Goal: Information Seeking & Learning: Stay updated

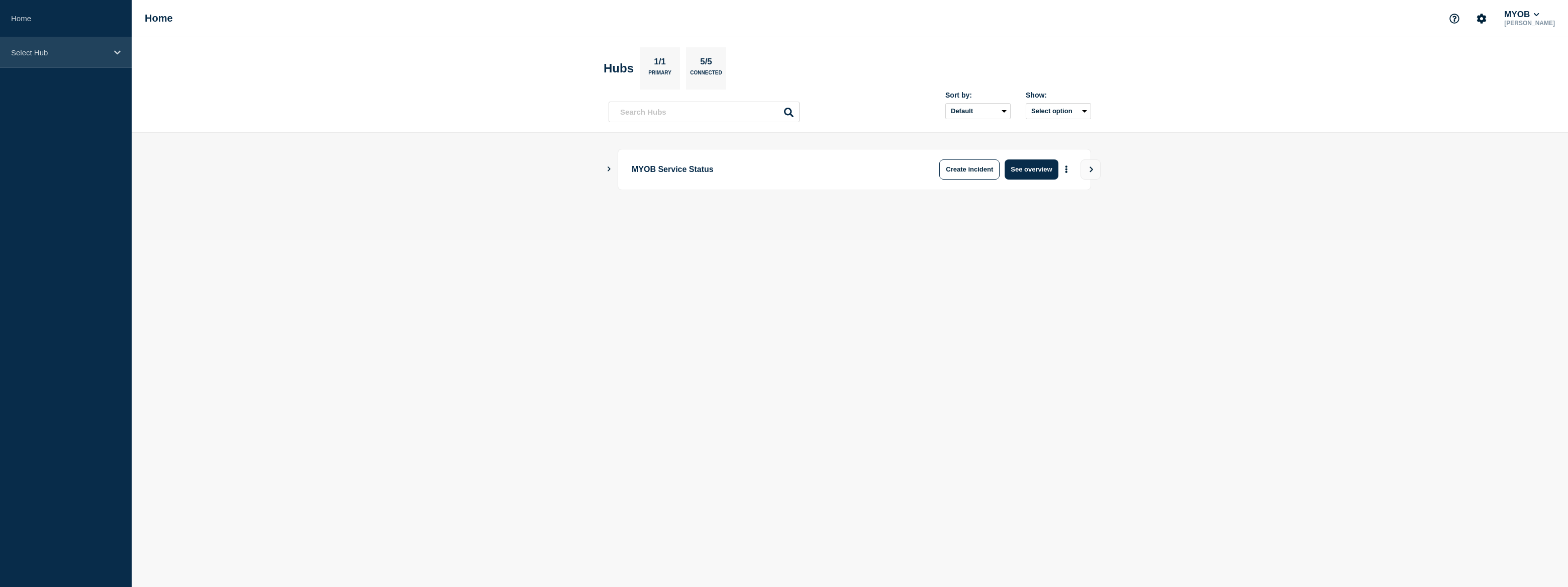
click at [69, 52] on p "Select Hub" at bounding box center [59, 52] width 97 height 9
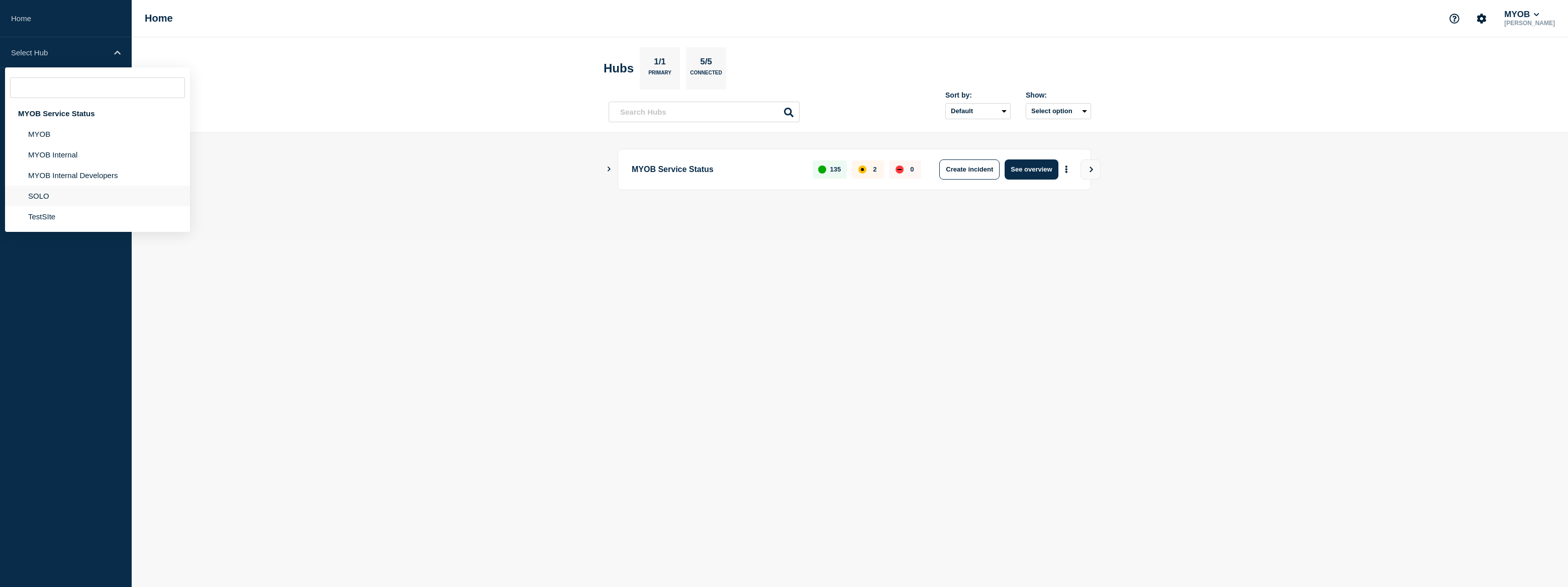
click at [44, 200] on li "SOLO" at bounding box center [97, 196] width 185 height 21
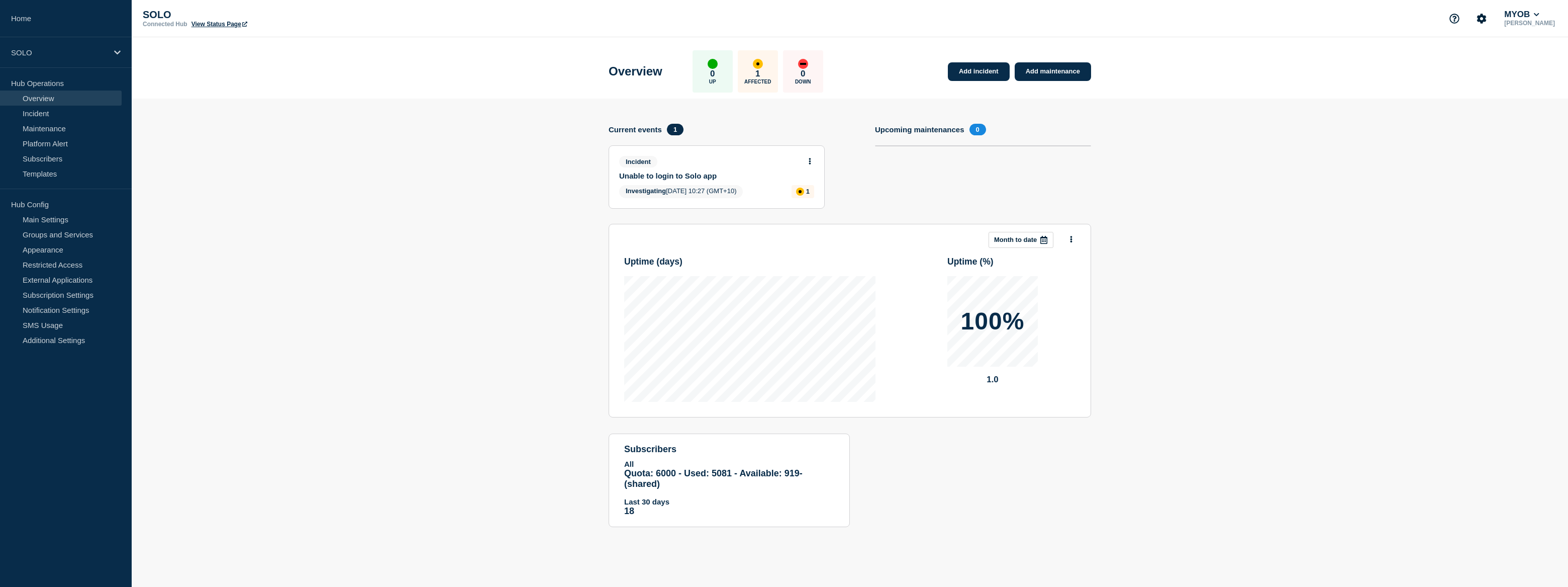
click at [696, 176] on link "Unable to login to Solo app" at bounding box center [710, 176] width 181 height 9
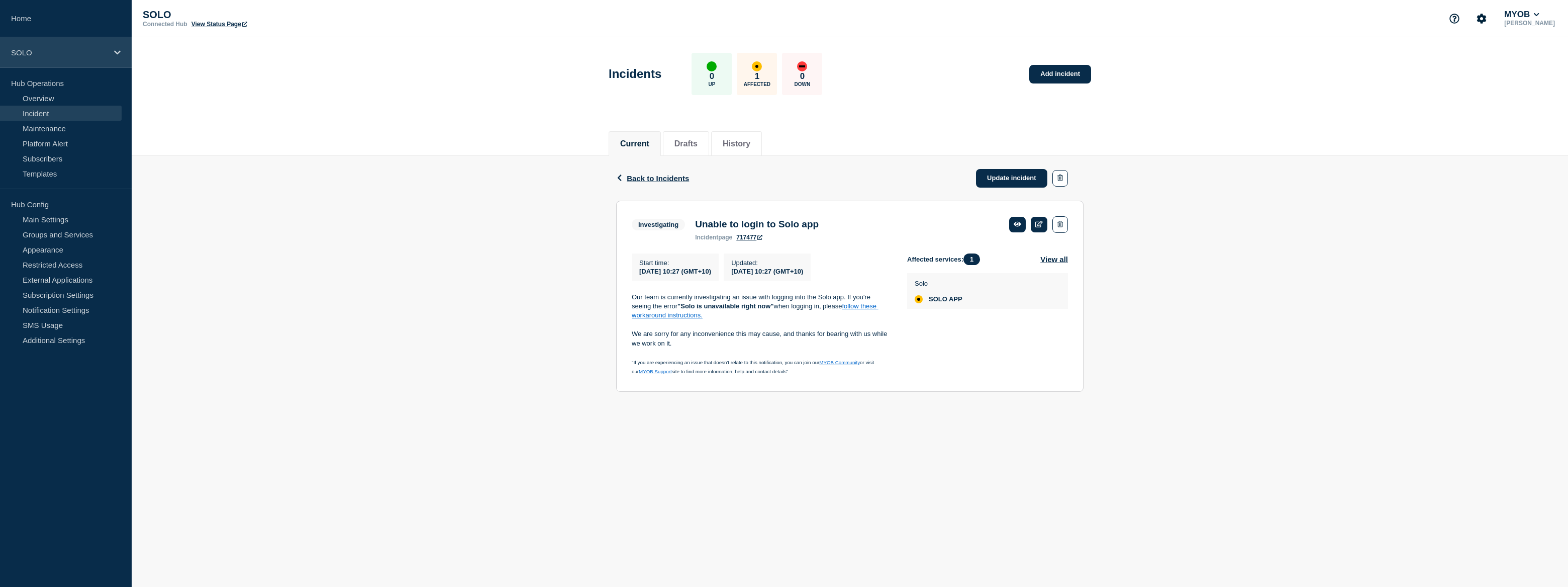
click at [61, 57] on div "SOLO" at bounding box center [66, 52] width 131 height 30
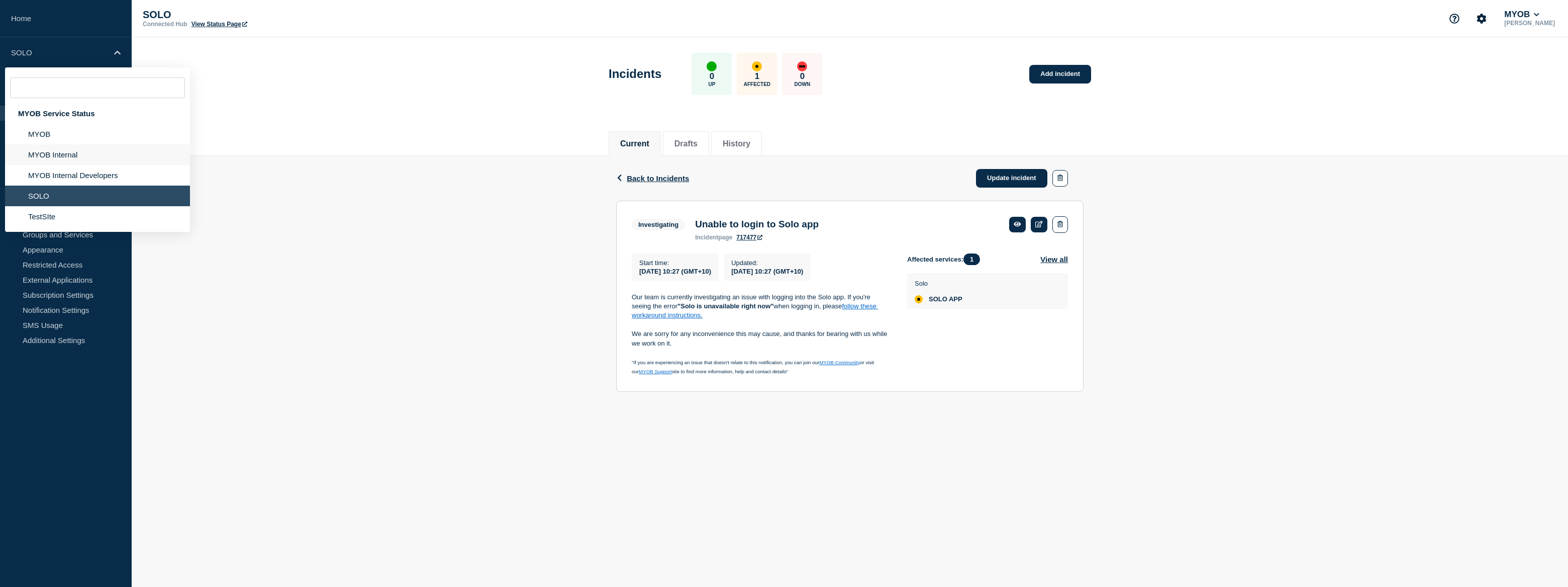
click at [67, 155] on li "MYOB Internal" at bounding box center [97, 155] width 185 height 21
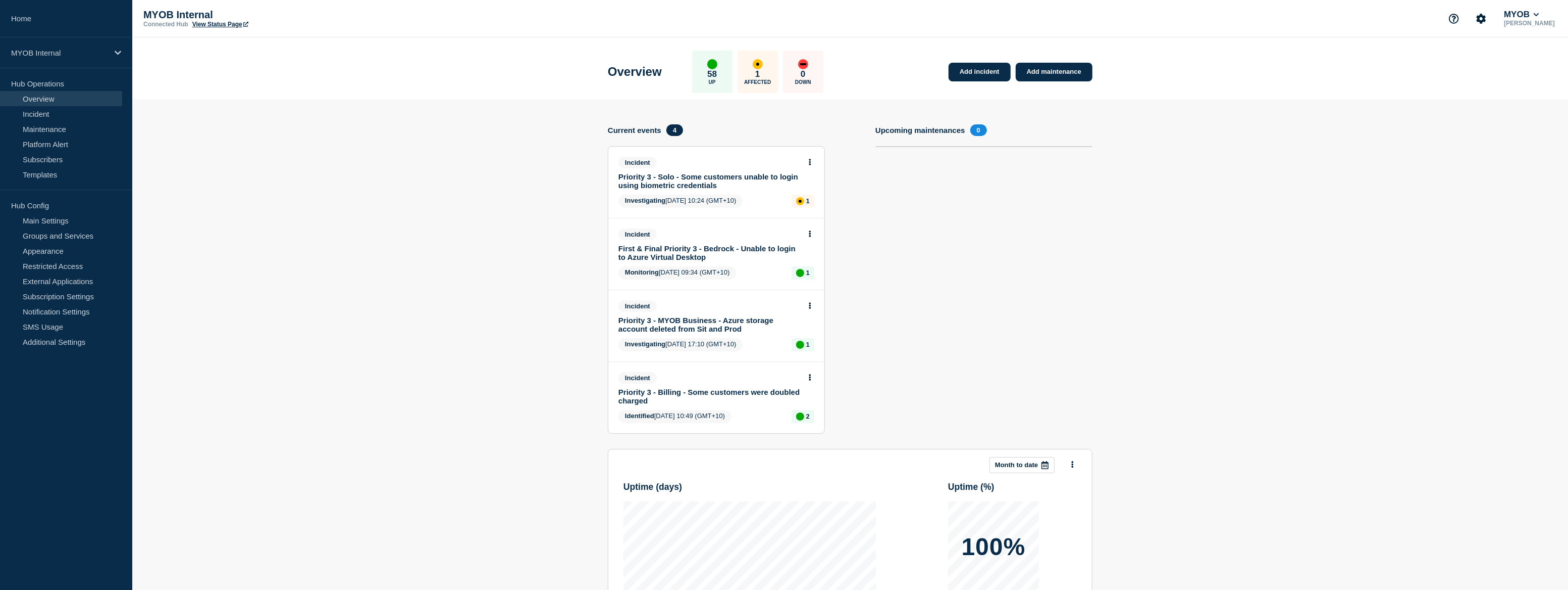
click at [676, 181] on link "Priority 3 - Solo - Some customers unable to login using biometric credentials" at bounding box center [709, 181] width 182 height 17
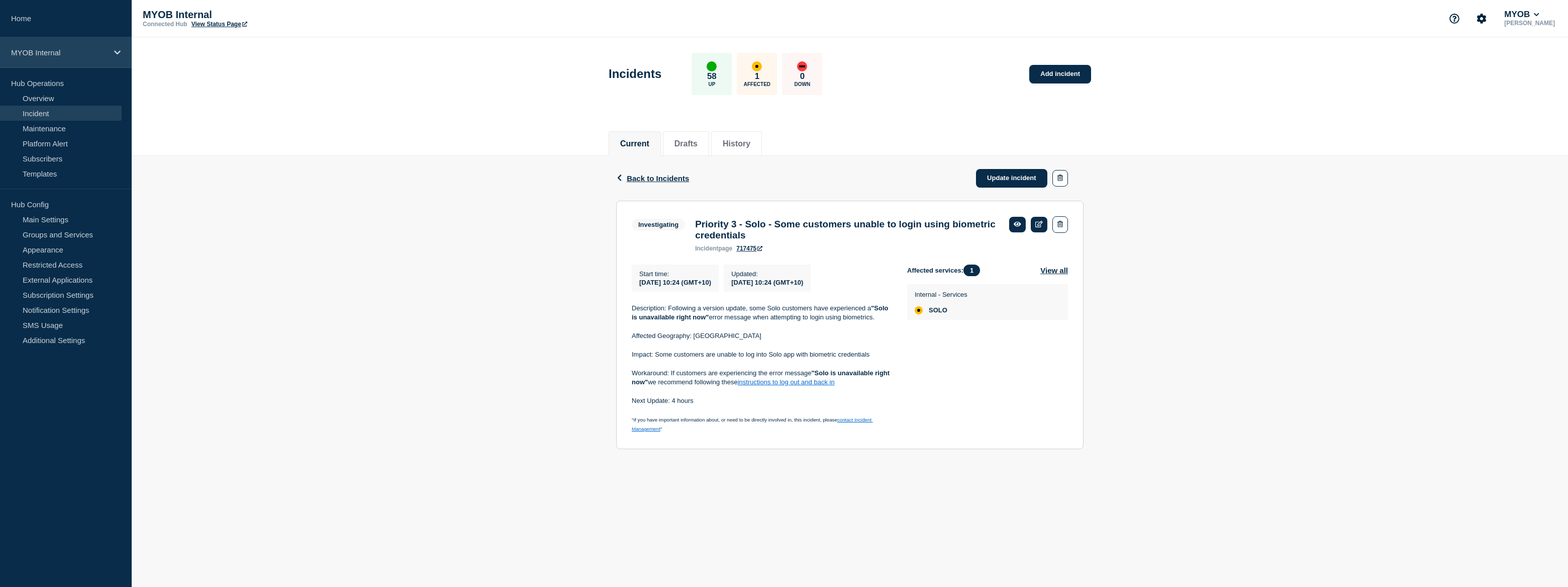
click at [72, 57] on div "MYOB Internal" at bounding box center [66, 52] width 131 height 30
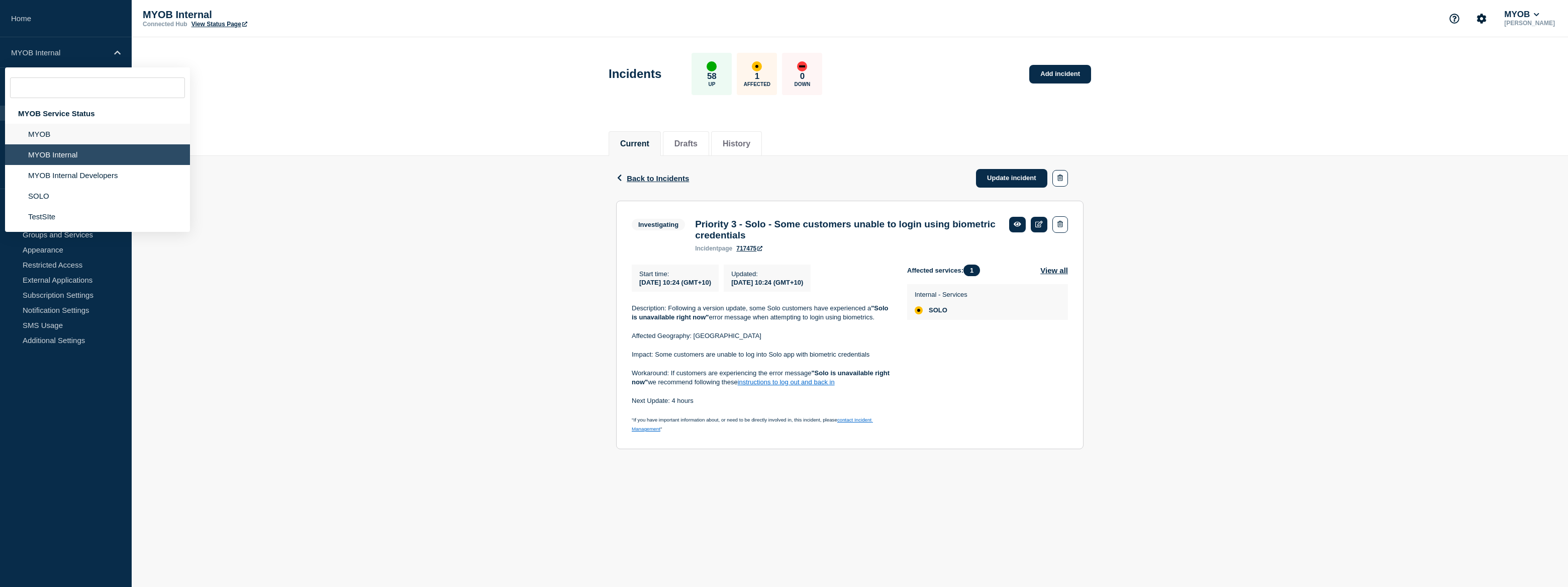
click at [66, 130] on li "MYOB" at bounding box center [97, 134] width 185 height 21
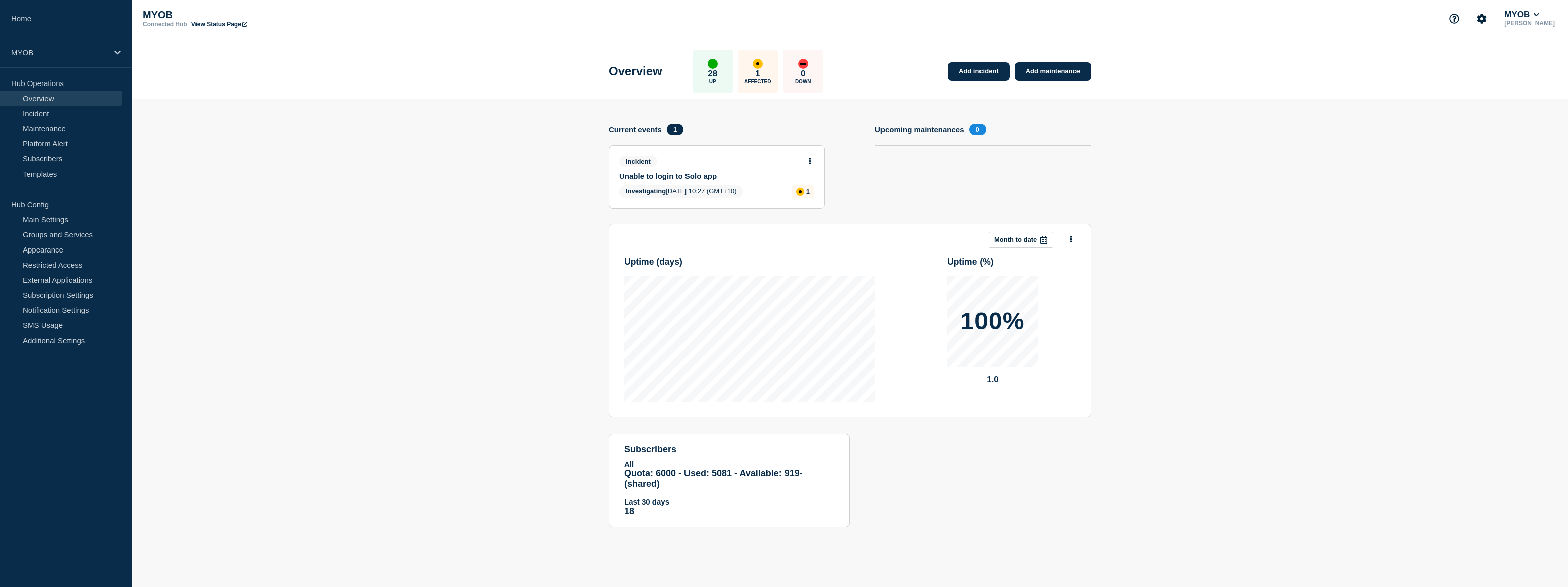
click at [1260, 264] on section "Add incident Add maintenance Current events 1 Incident Unable to login to Solo …" at bounding box center [850, 320] width 1437 height 443
click at [363, 344] on section "Add incident Add maintenance Current events 1 Incident Unable to login to Solo …" at bounding box center [850, 320] width 1437 height 443
